Goal: Communication & Community: Connect with others

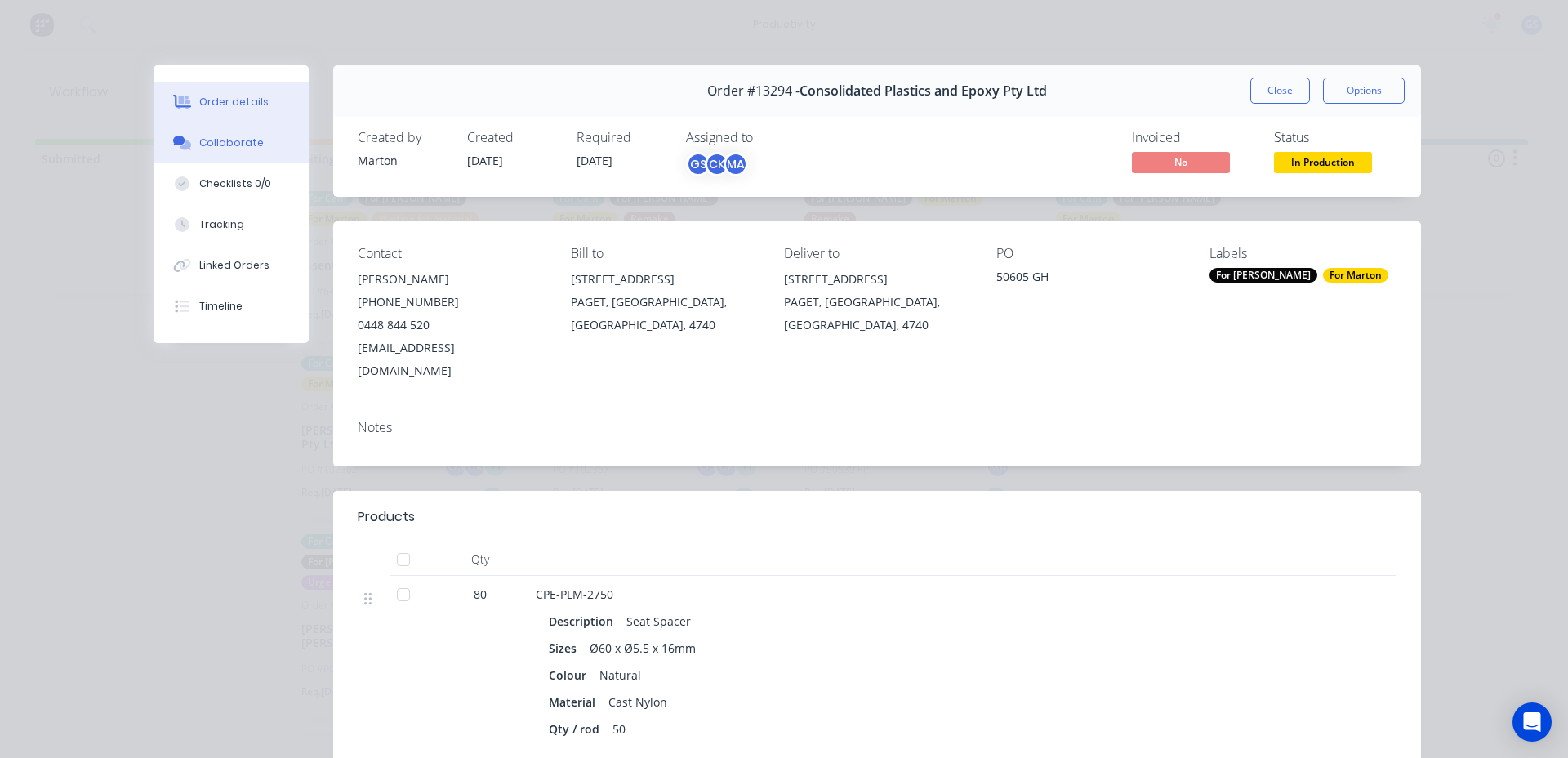
click at [219, 140] on div "Collaborate" at bounding box center [231, 142] width 64 height 15
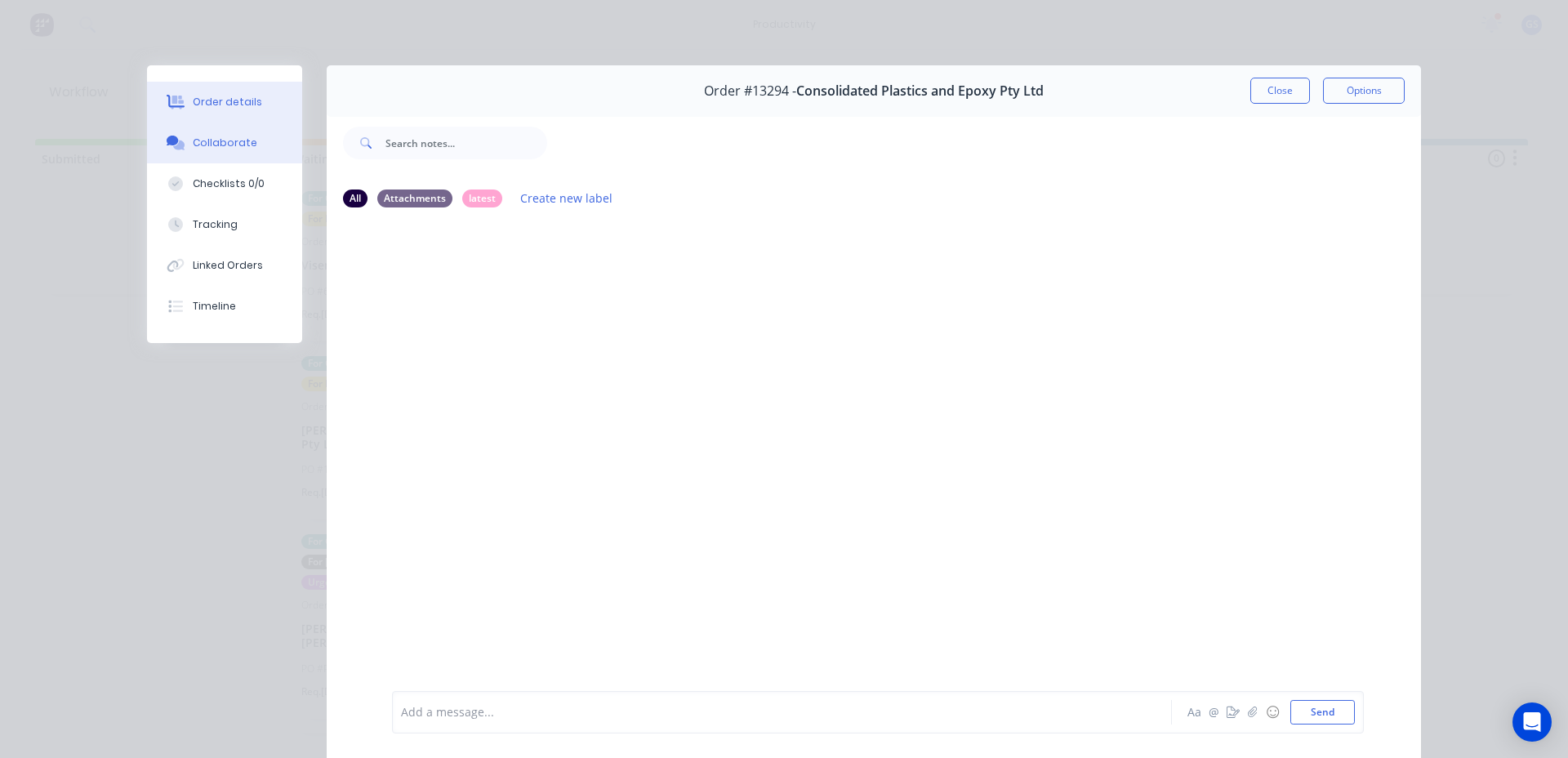
click at [166, 96] on icon at bounding box center [175, 102] width 19 height 15
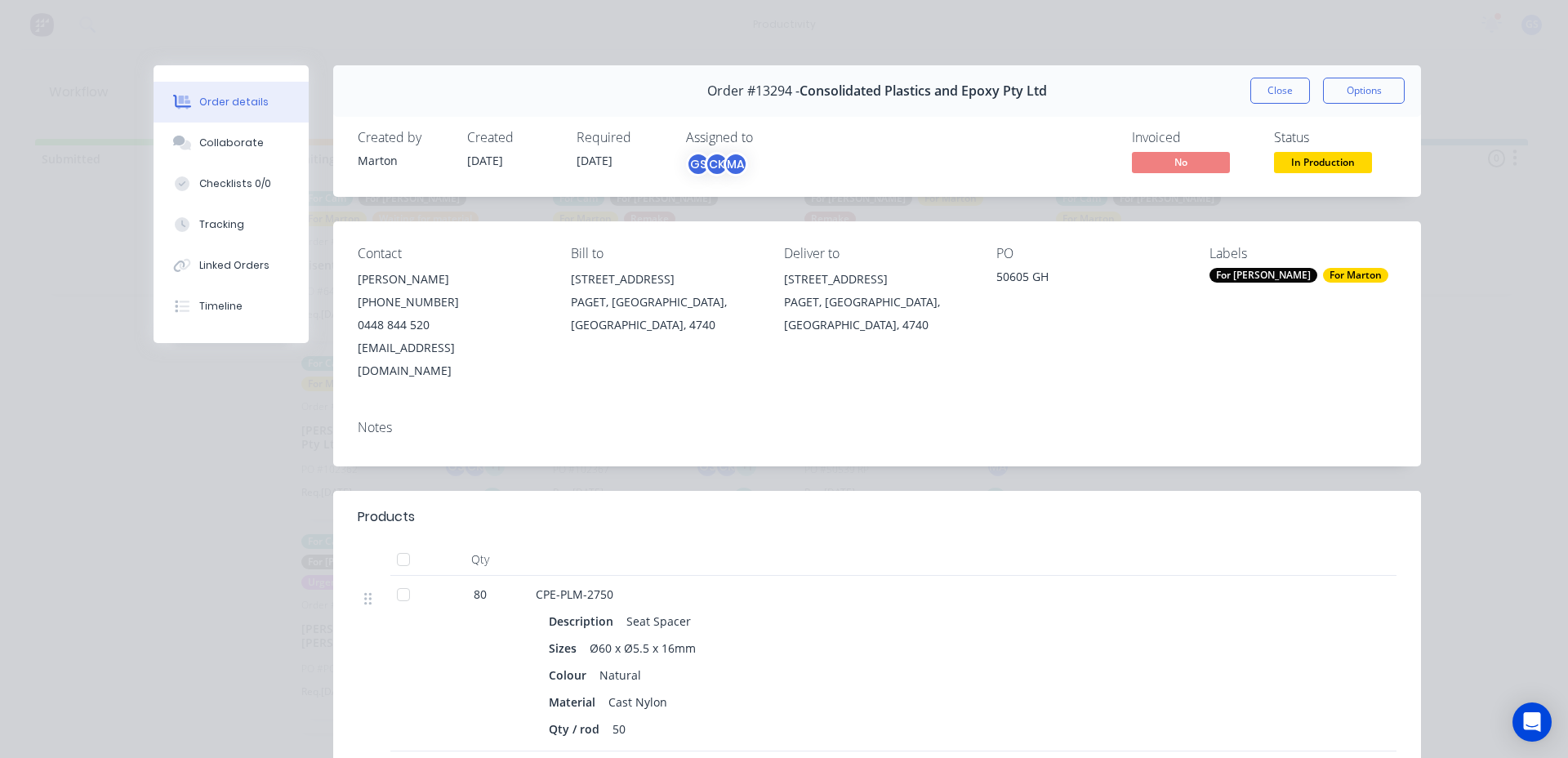
click at [1277, 89] on button "Close" at bounding box center [1280, 90] width 59 height 26
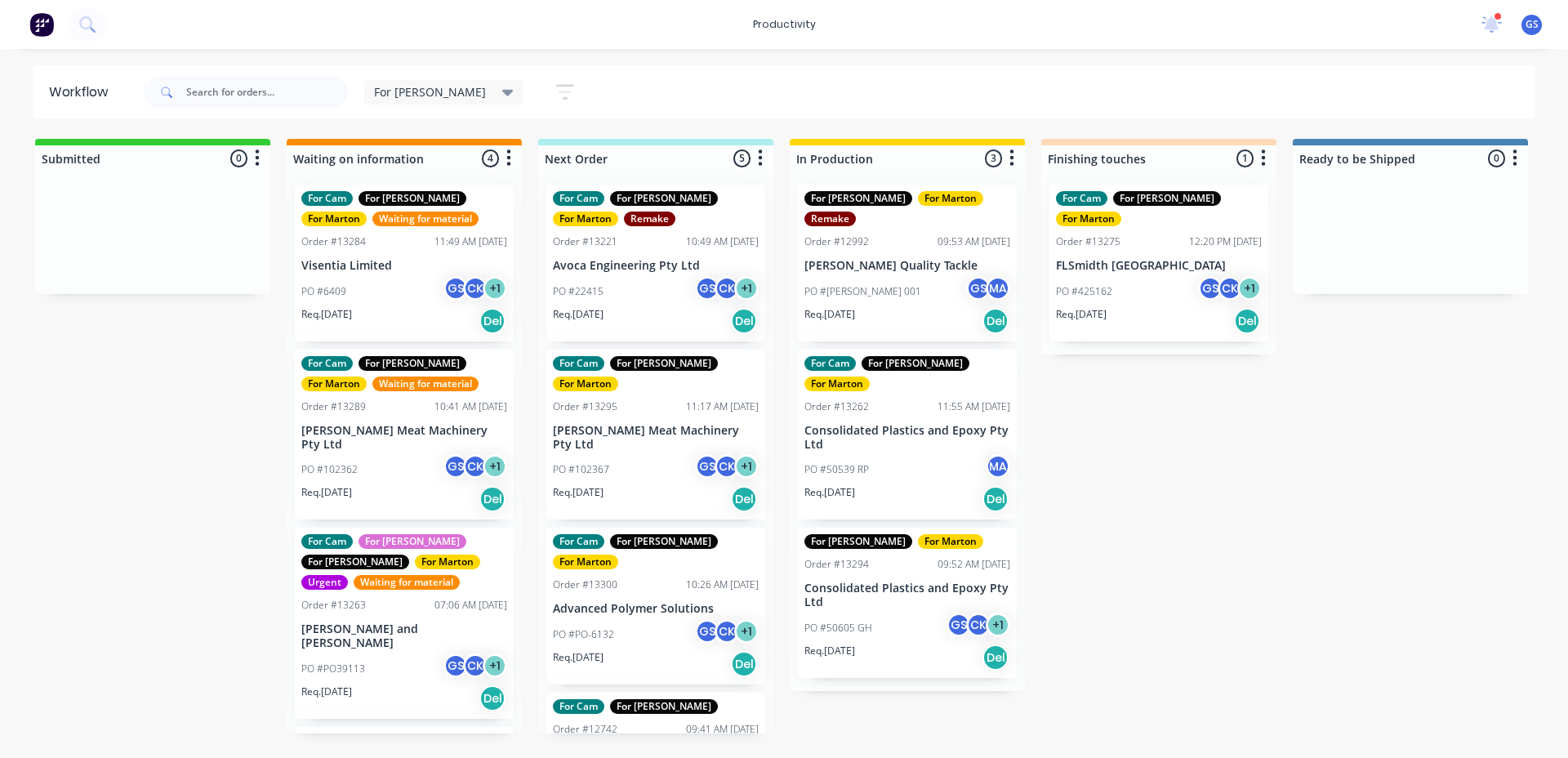
click at [629, 424] on p "[PERSON_NAME] Meat Machinery Pty Ltd" at bounding box center [656, 437] width 206 height 28
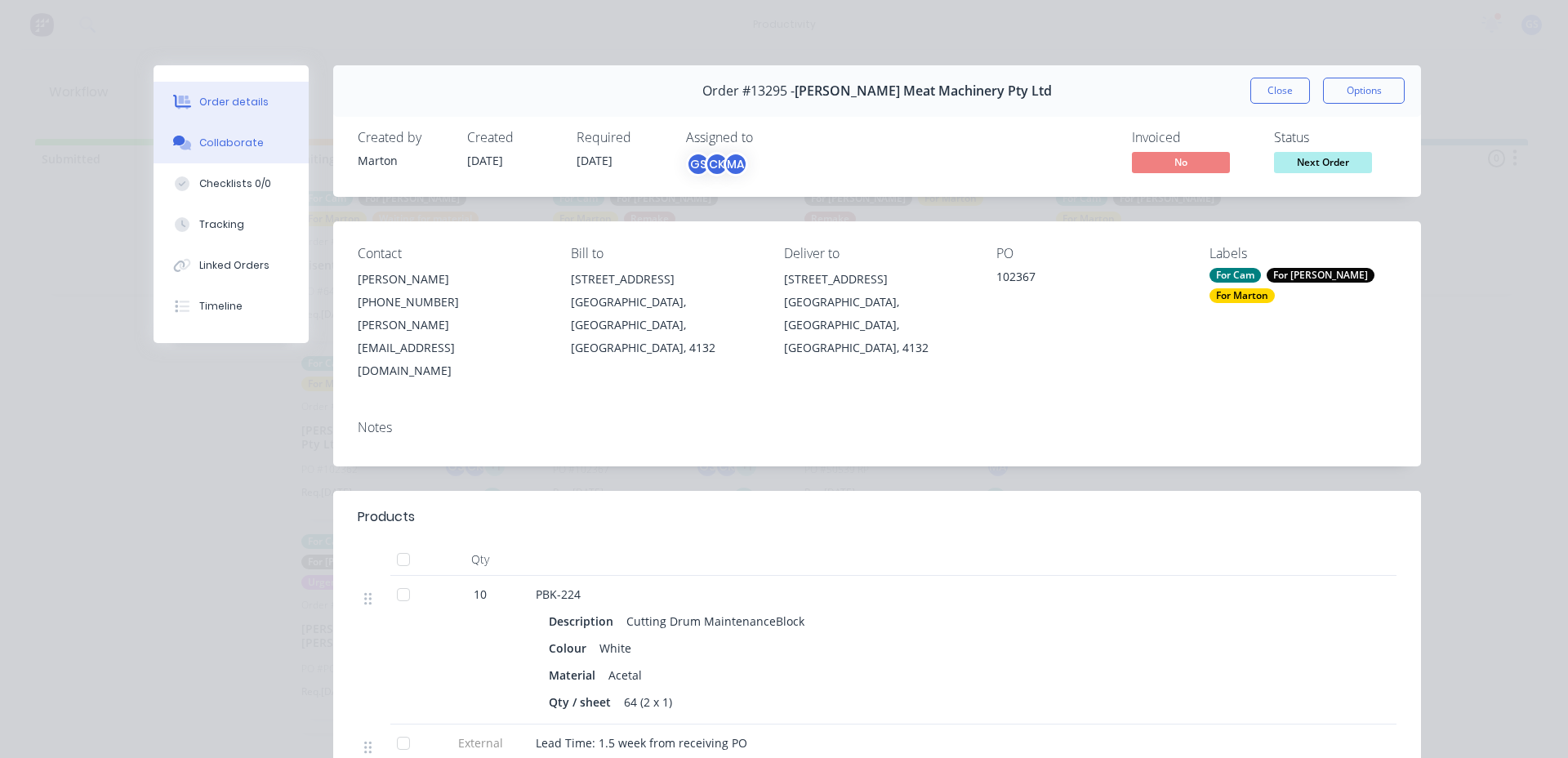
click at [247, 156] on button "Collaborate" at bounding box center [231, 142] width 155 height 41
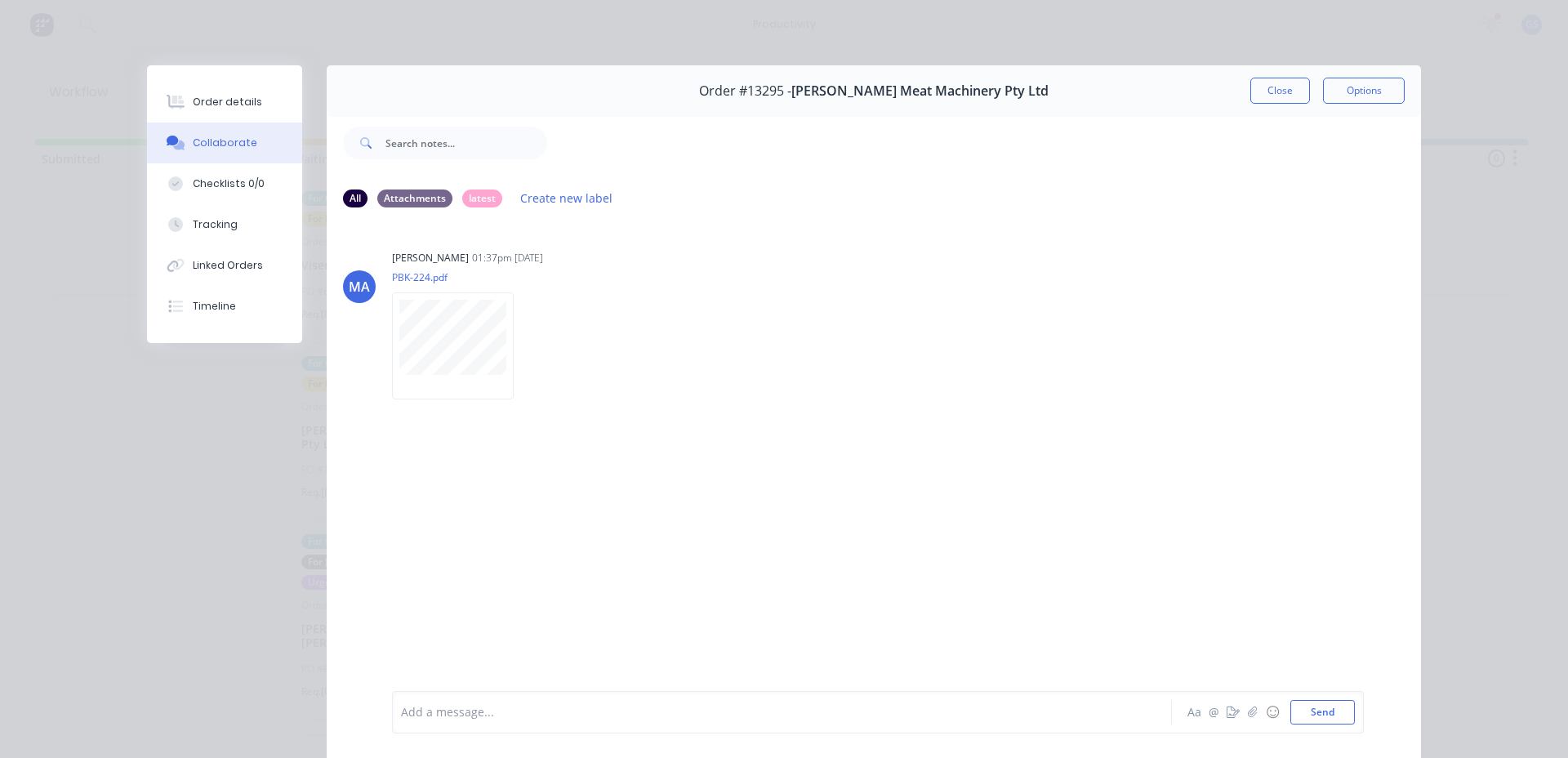
click at [1281, 92] on button "Close" at bounding box center [1280, 90] width 59 height 26
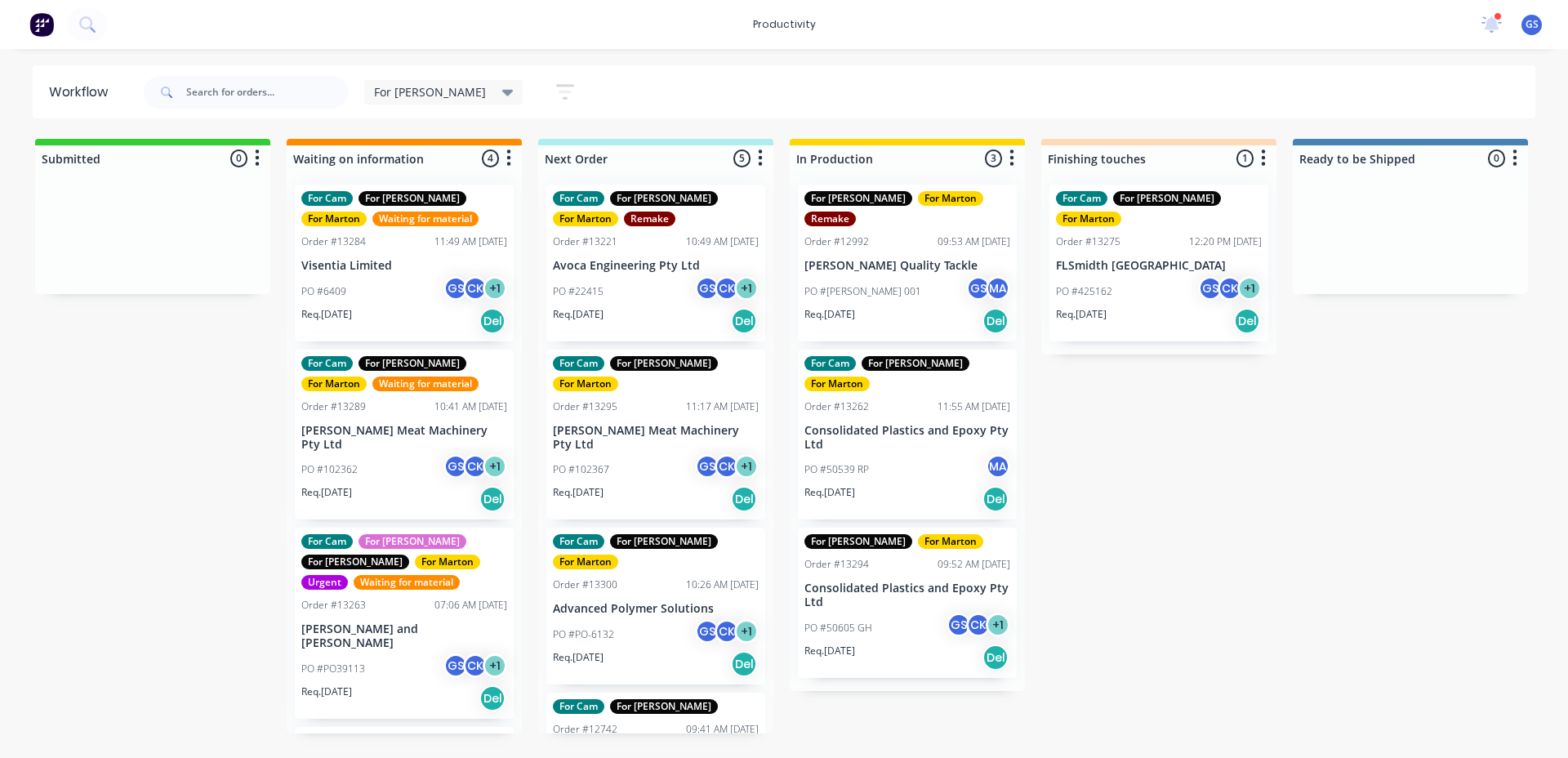
click at [651, 454] on div "PO #102367 GS CK + 1" at bounding box center [656, 469] width 206 height 31
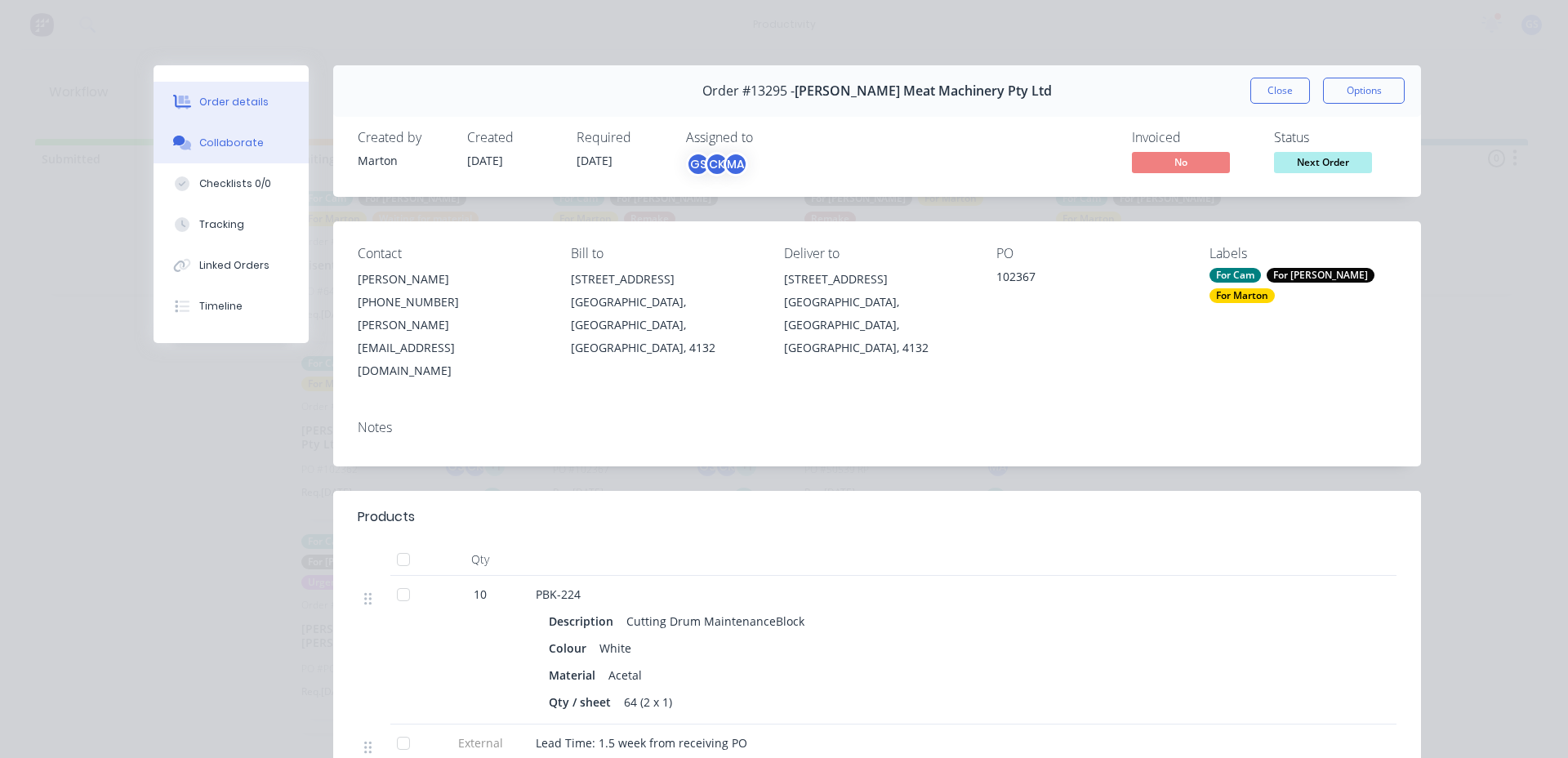
click at [257, 161] on button "Collaborate" at bounding box center [231, 142] width 155 height 41
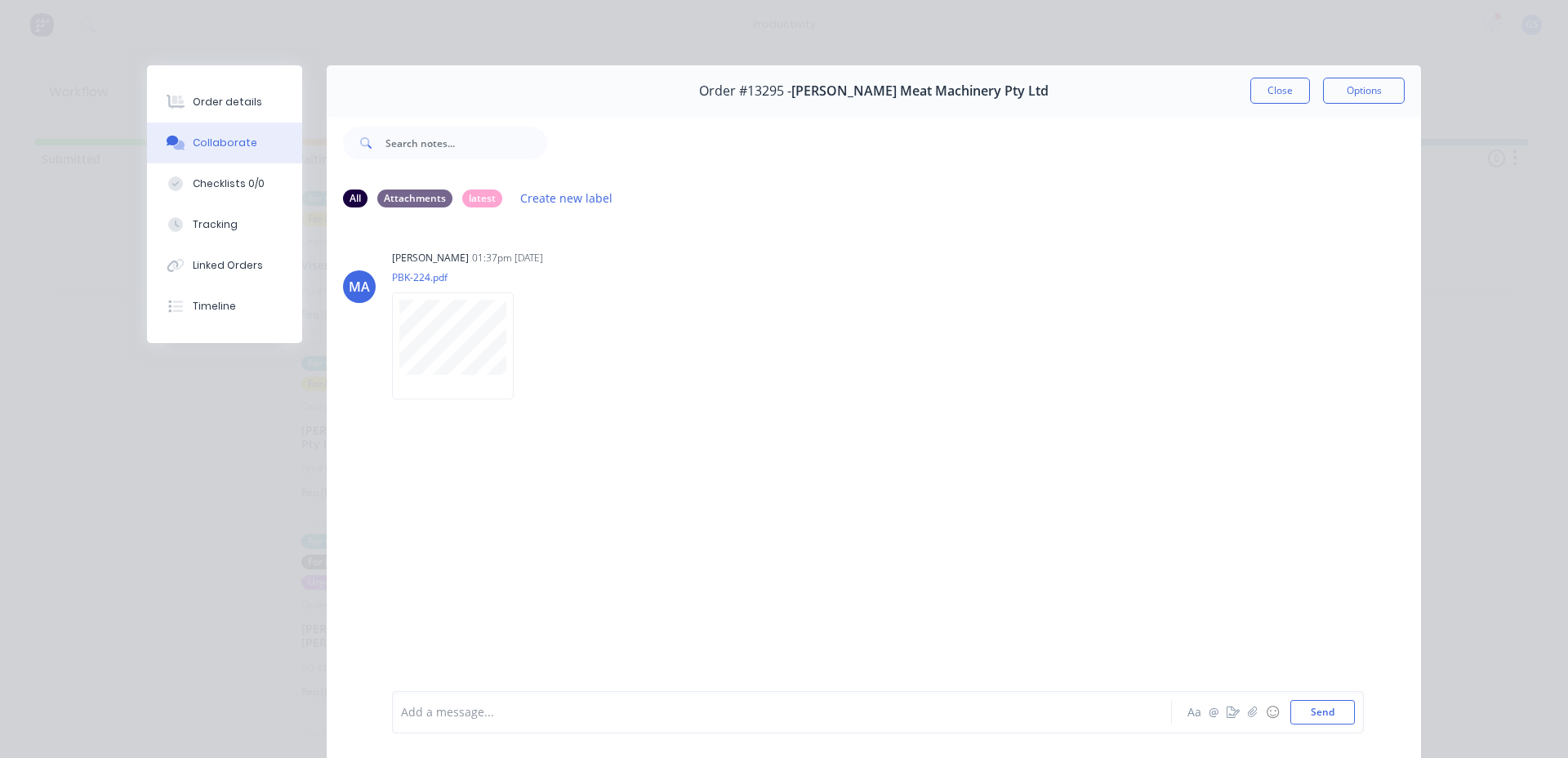
click at [1250, 82] on button "Close" at bounding box center [1280, 90] width 59 height 26
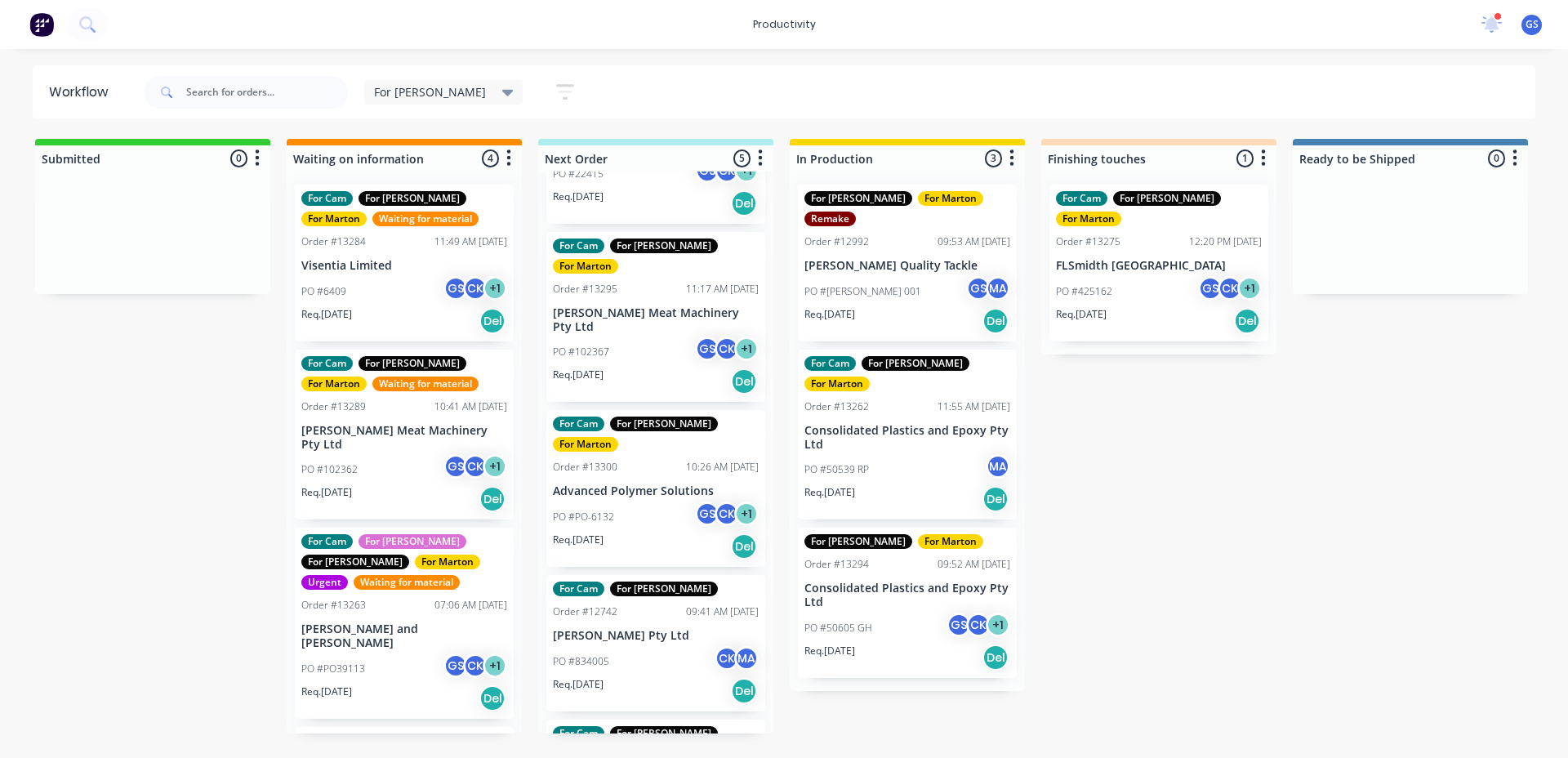
scroll to position [184, 0]
